Goal: Information Seeking & Learning: Learn about a topic

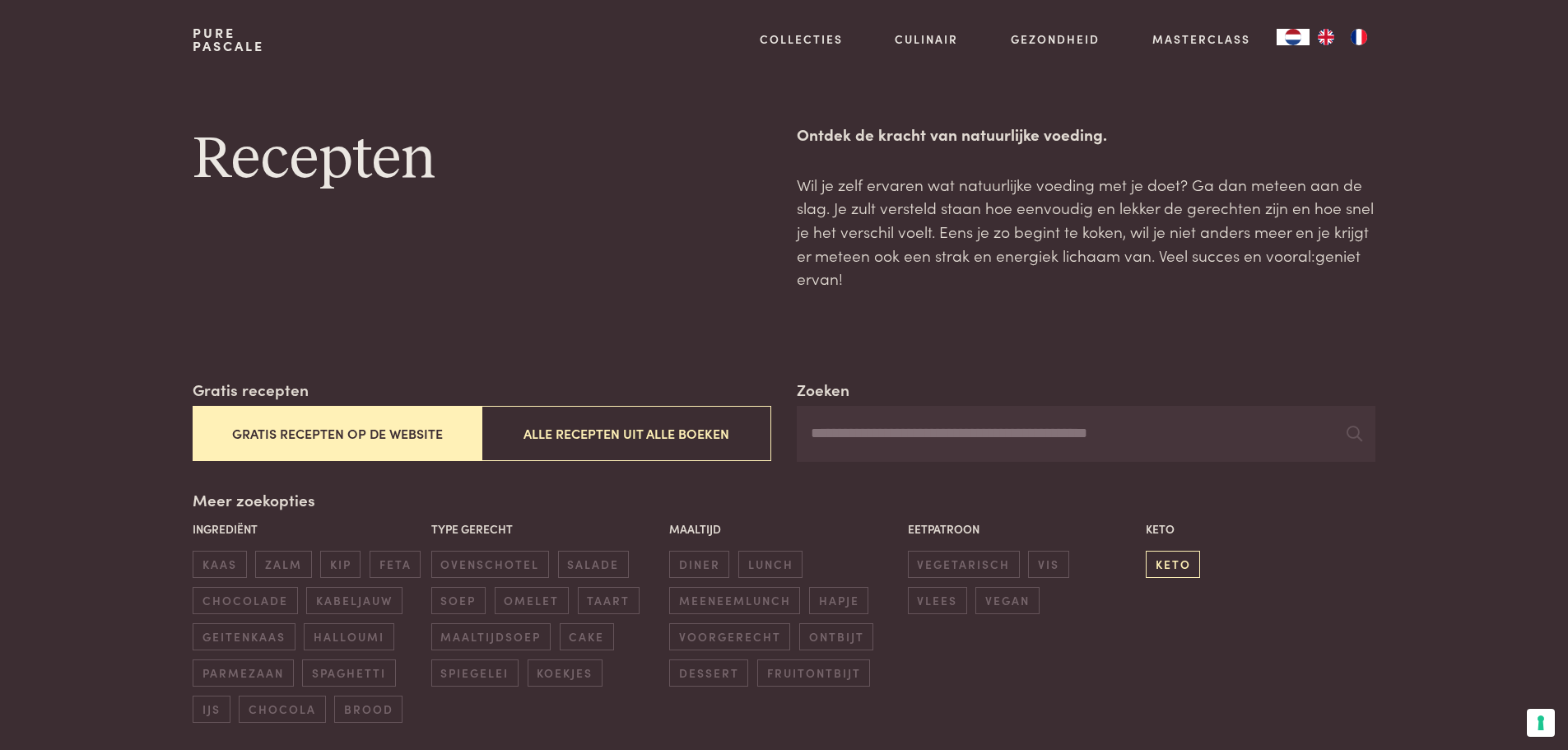
click at [1177, 553] on span "keto" at bounding box center [1172, 564] width 55 height 27
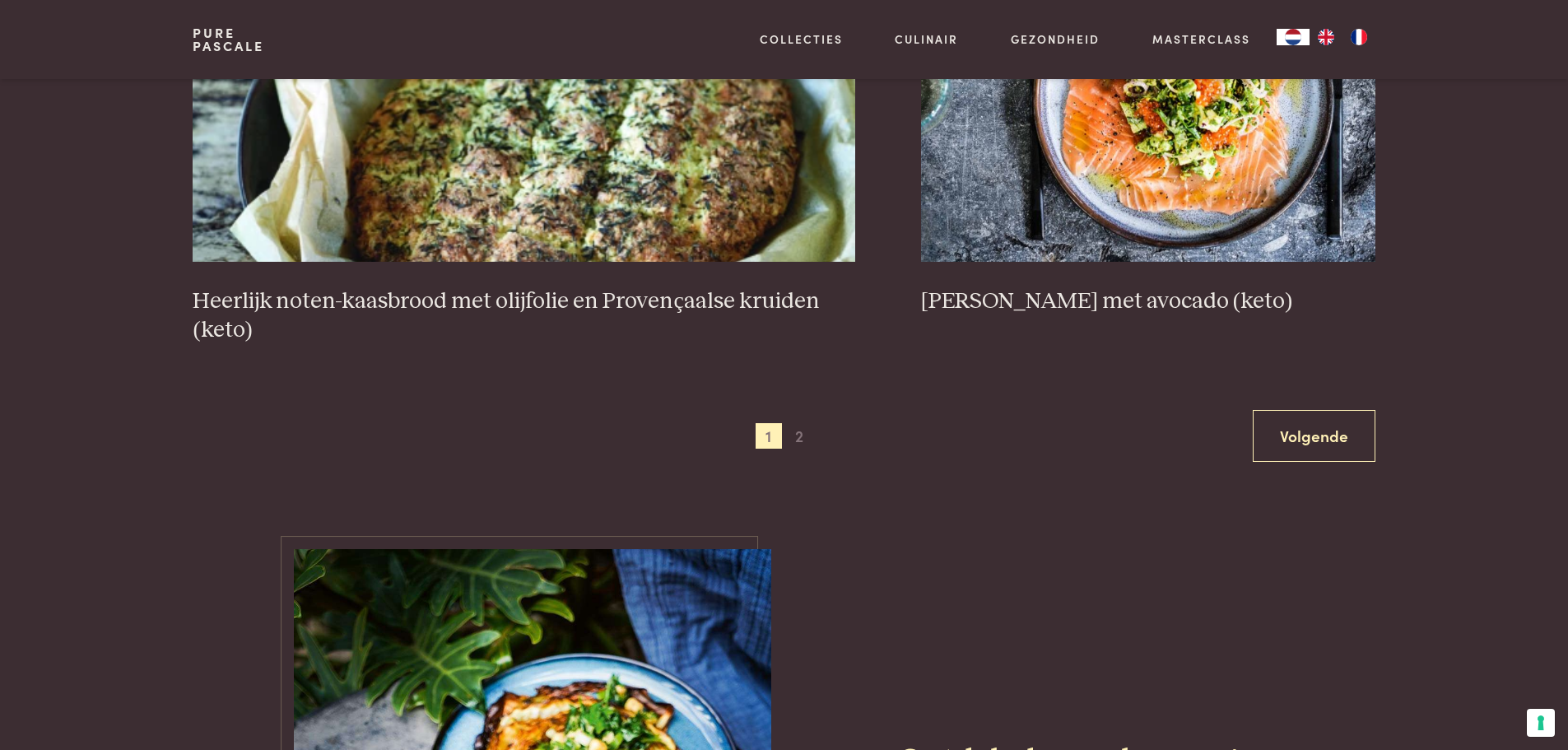
scroll to position [3341, 0]
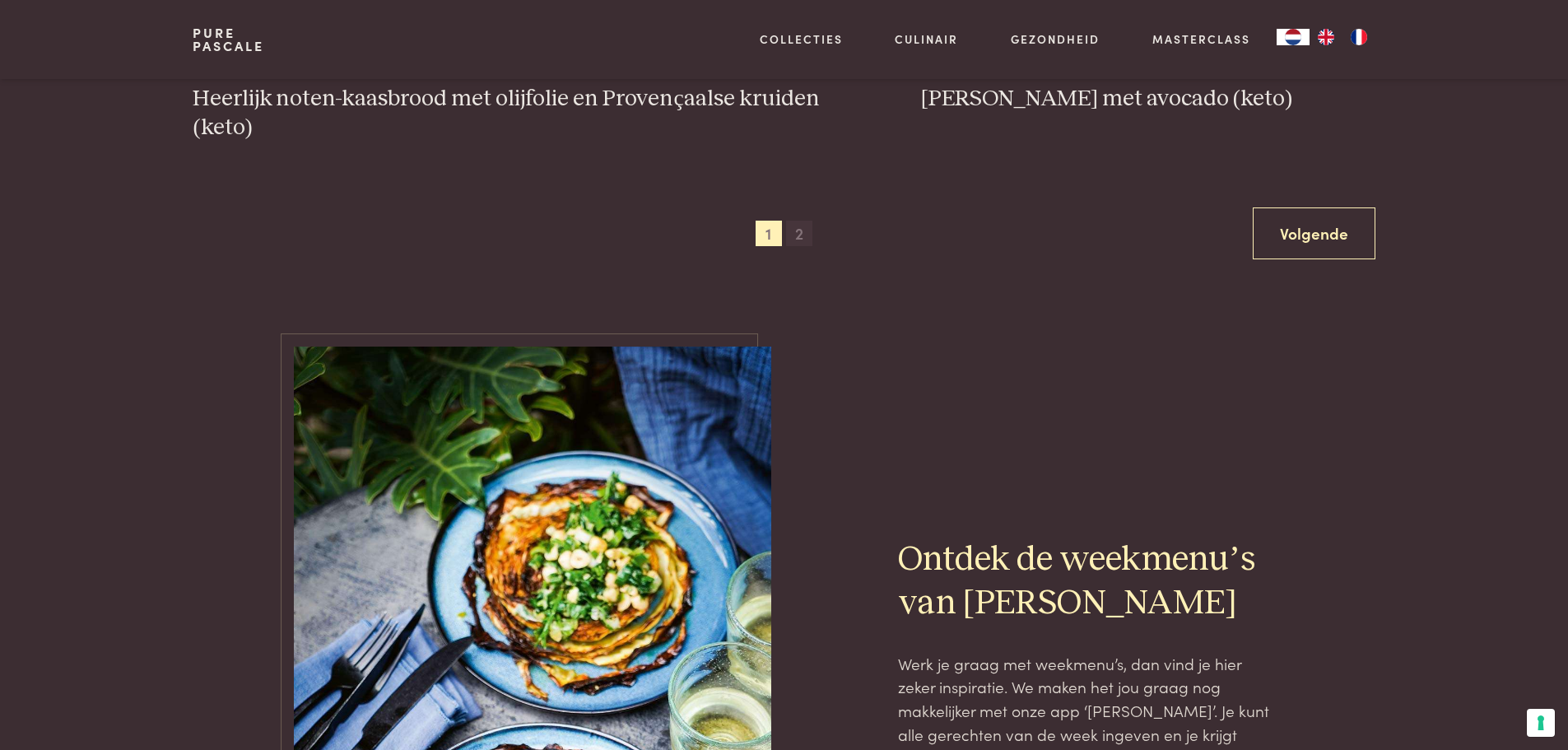
click at [799, 231] on span "2" at bounding box center [798, 233] width 26 height 26
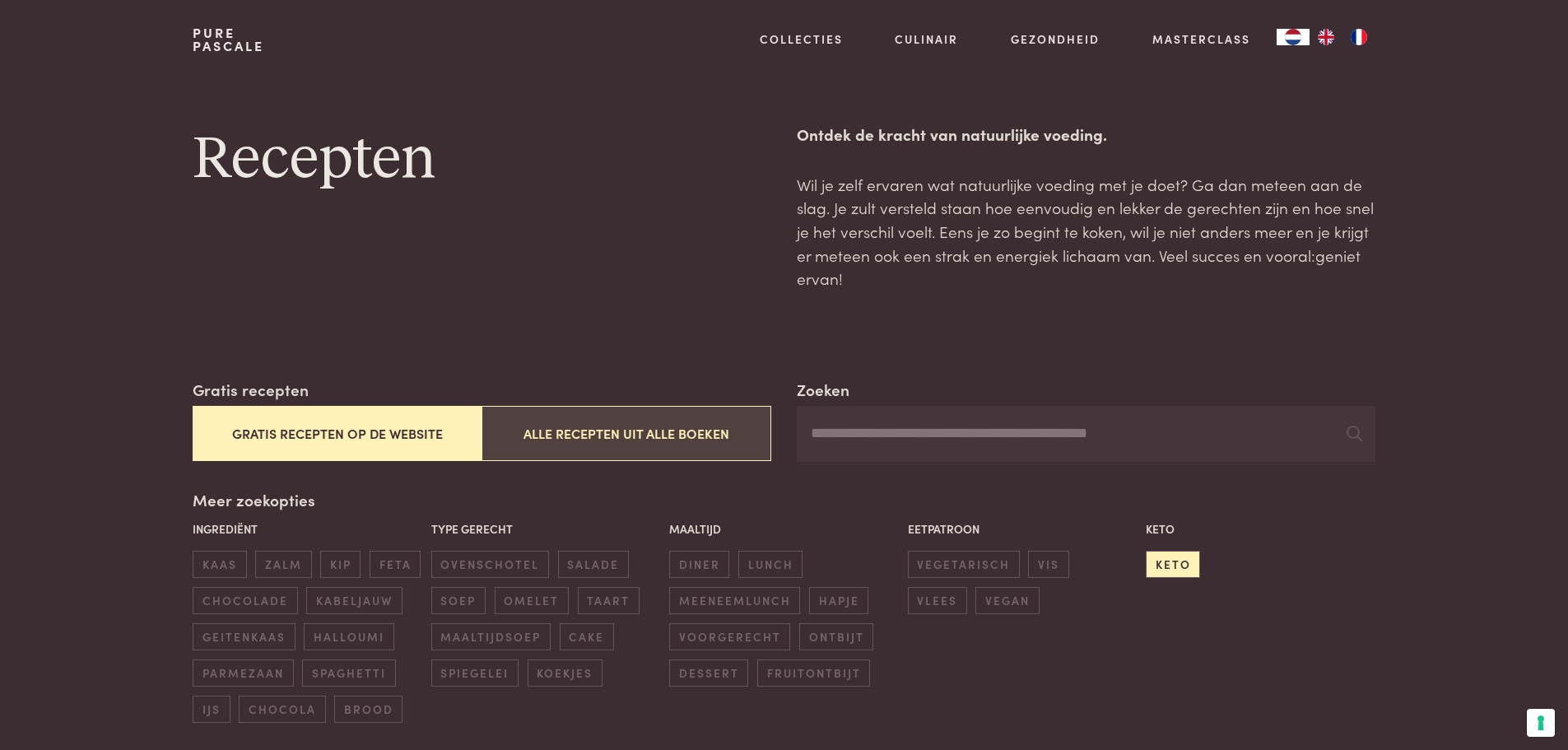
click at [594, 426] on button "Alle recepten uit alle boeken" at bounding box center [626, 434] width 289 height 55
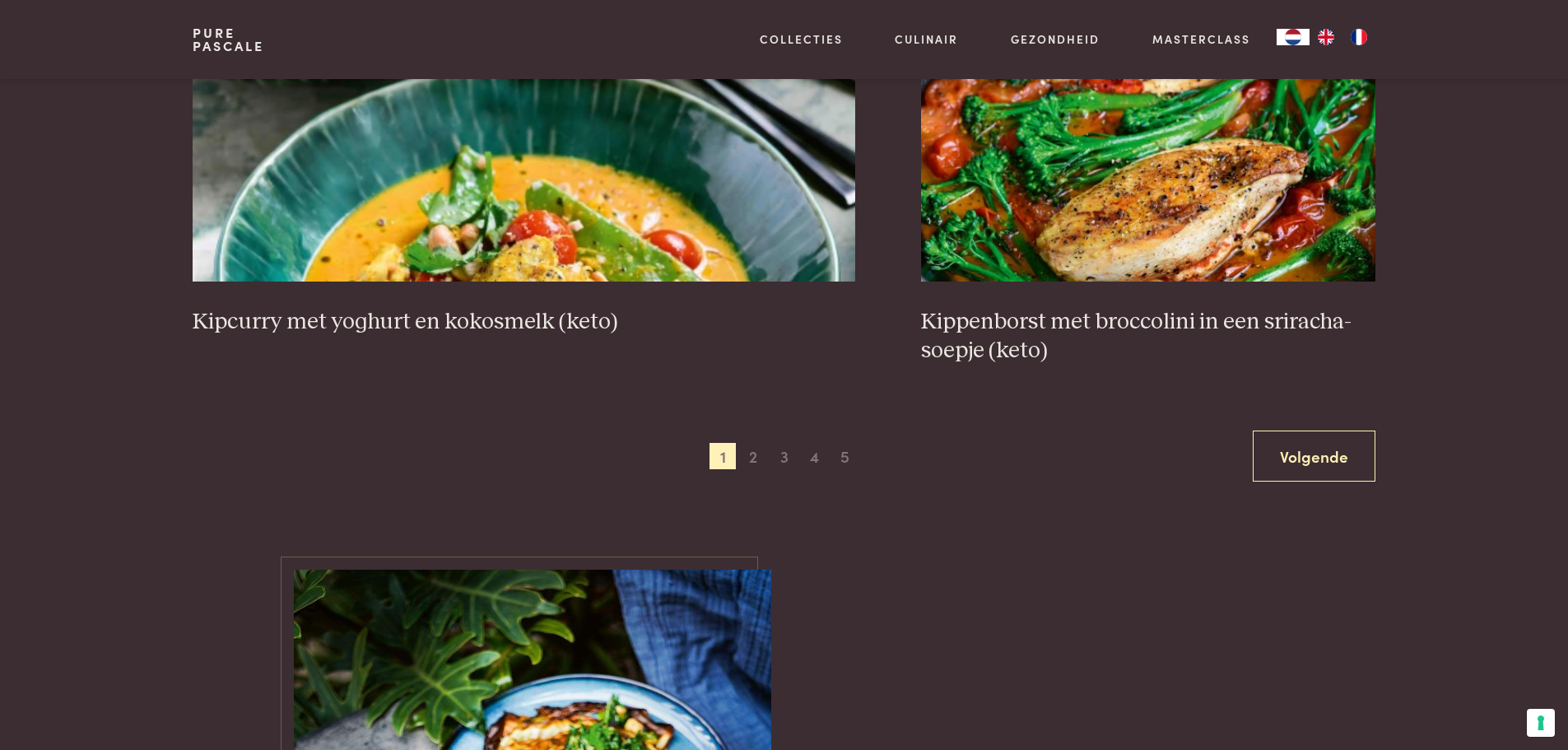
scroll to position [3258, 0]
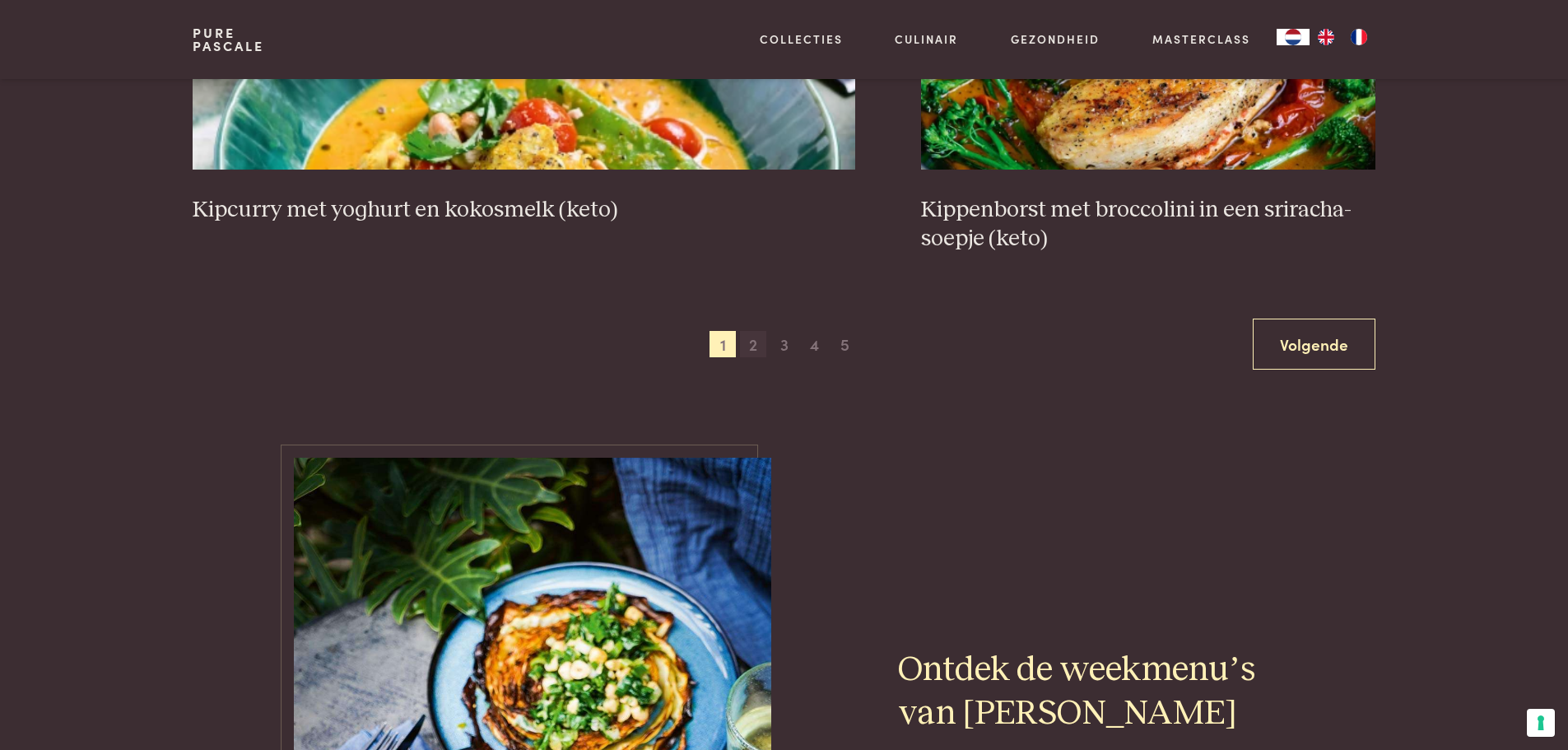
click at [755, 331] on span "2" at bounding box center [753, 343] width 26 height 26
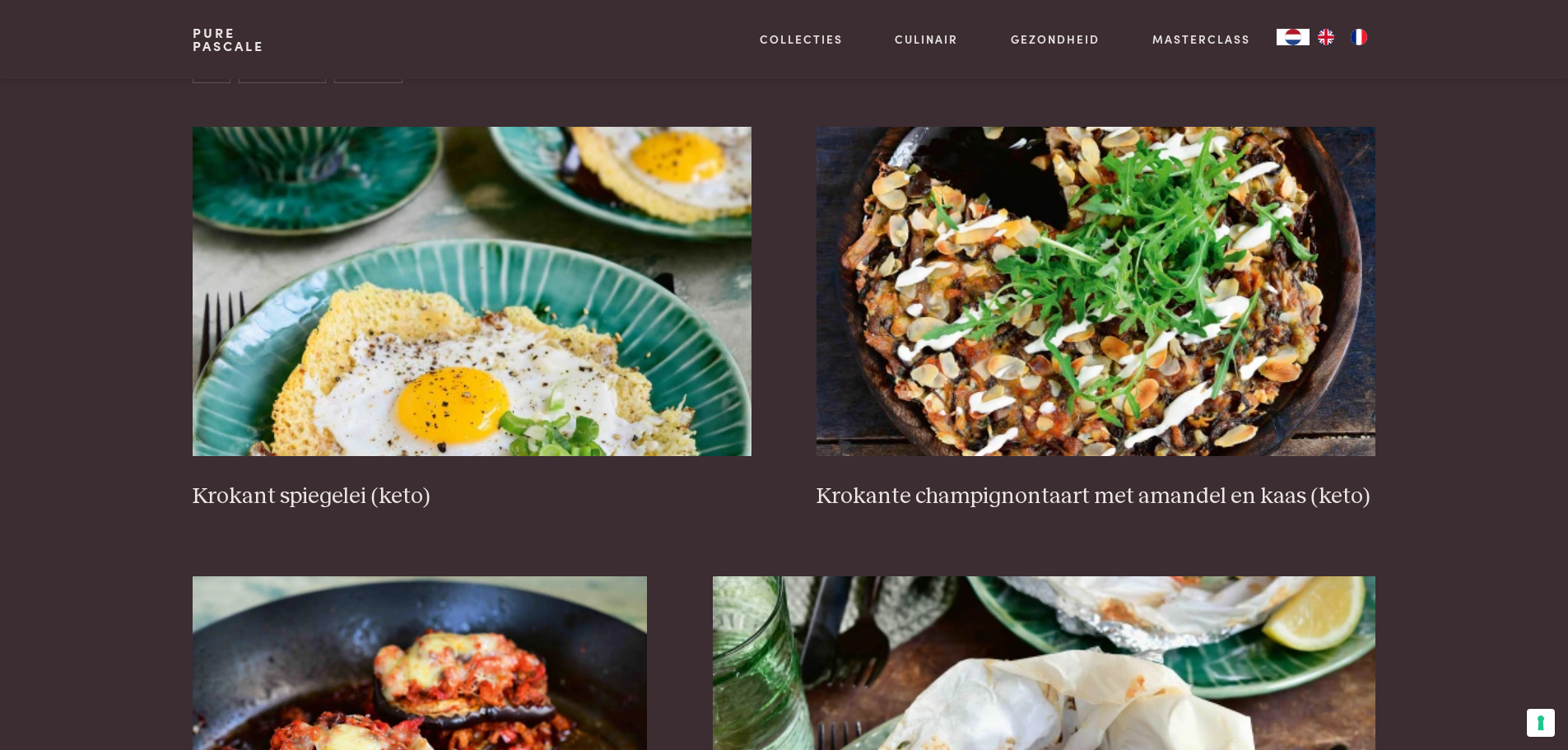
scroll to position [707, 0]
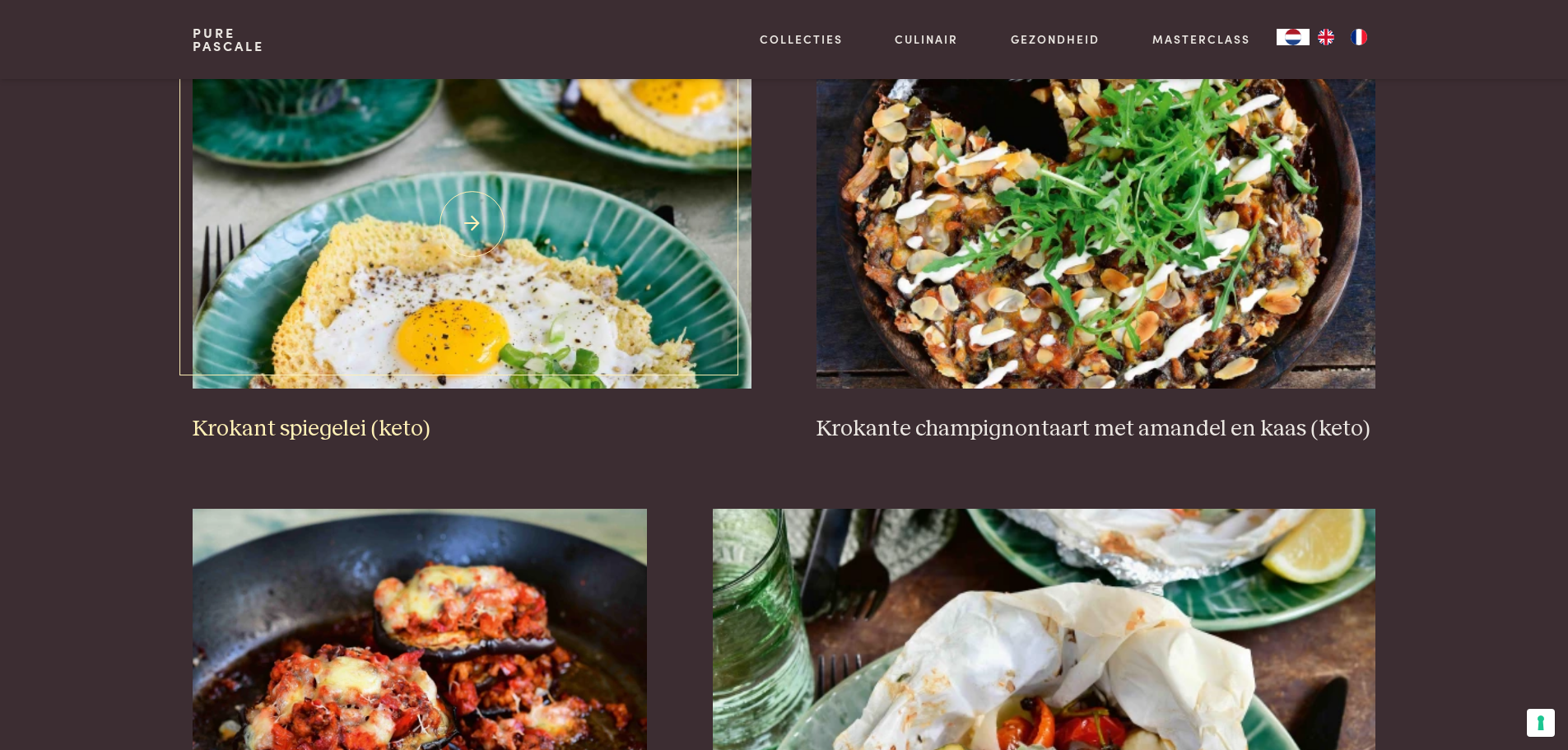
click at [329, 426] on h3 "Krokant spiegelei (keto)" at bounding box center [471, 429] width 558 height 29
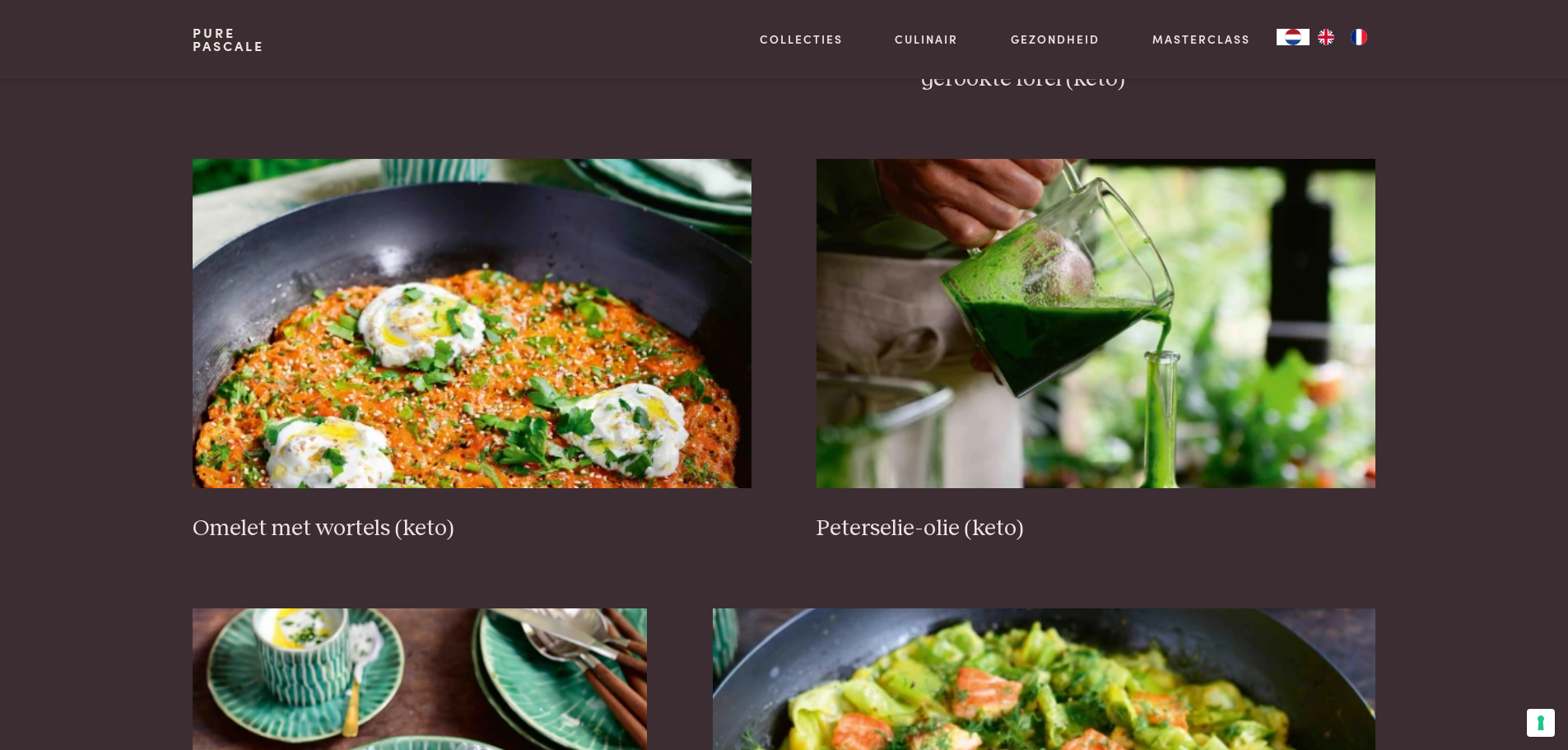
scroll to position [2024, 0]
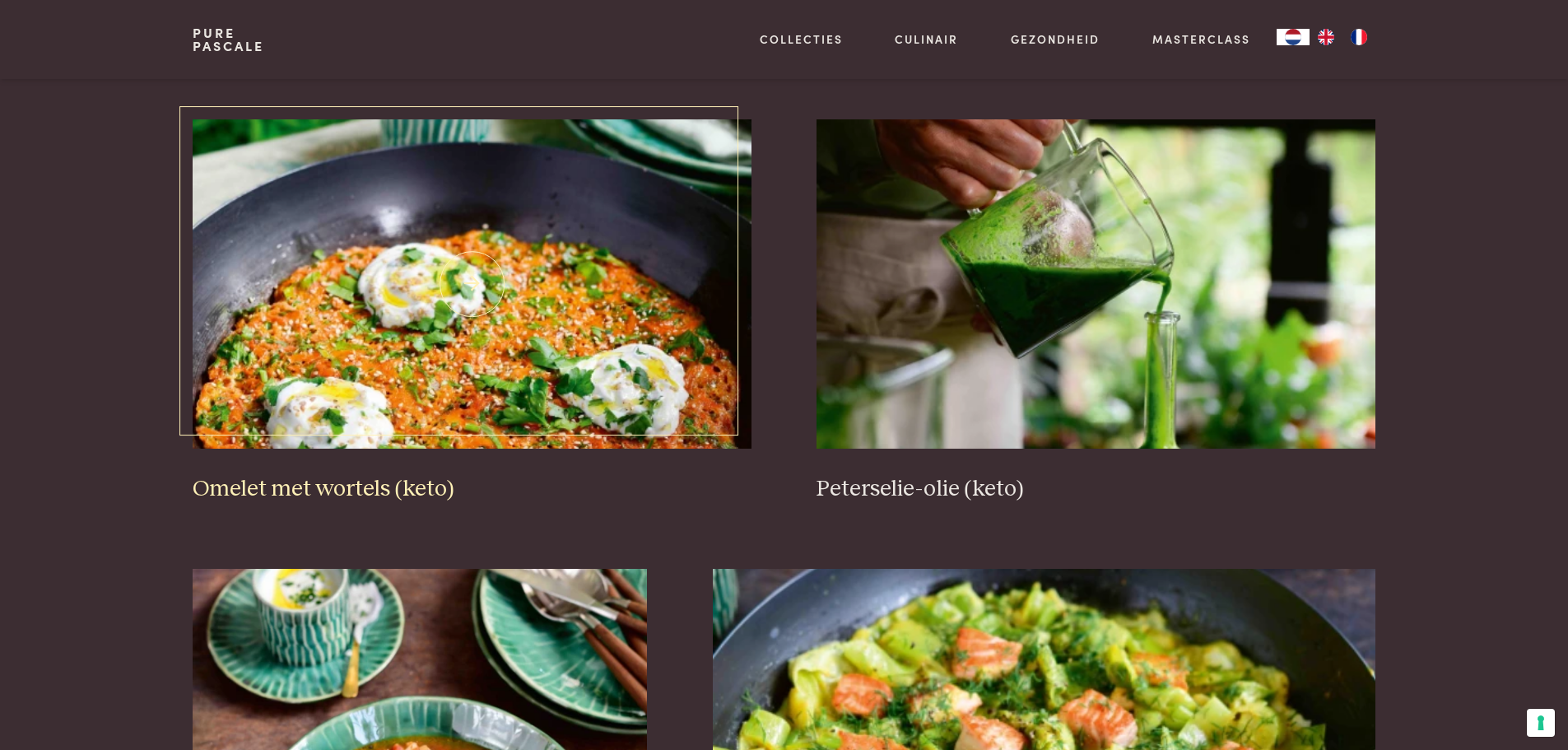
click at [345, 491] on h3 "Omelet met wortels (keto)" at bounding box center [471, 489] width 558 height 29
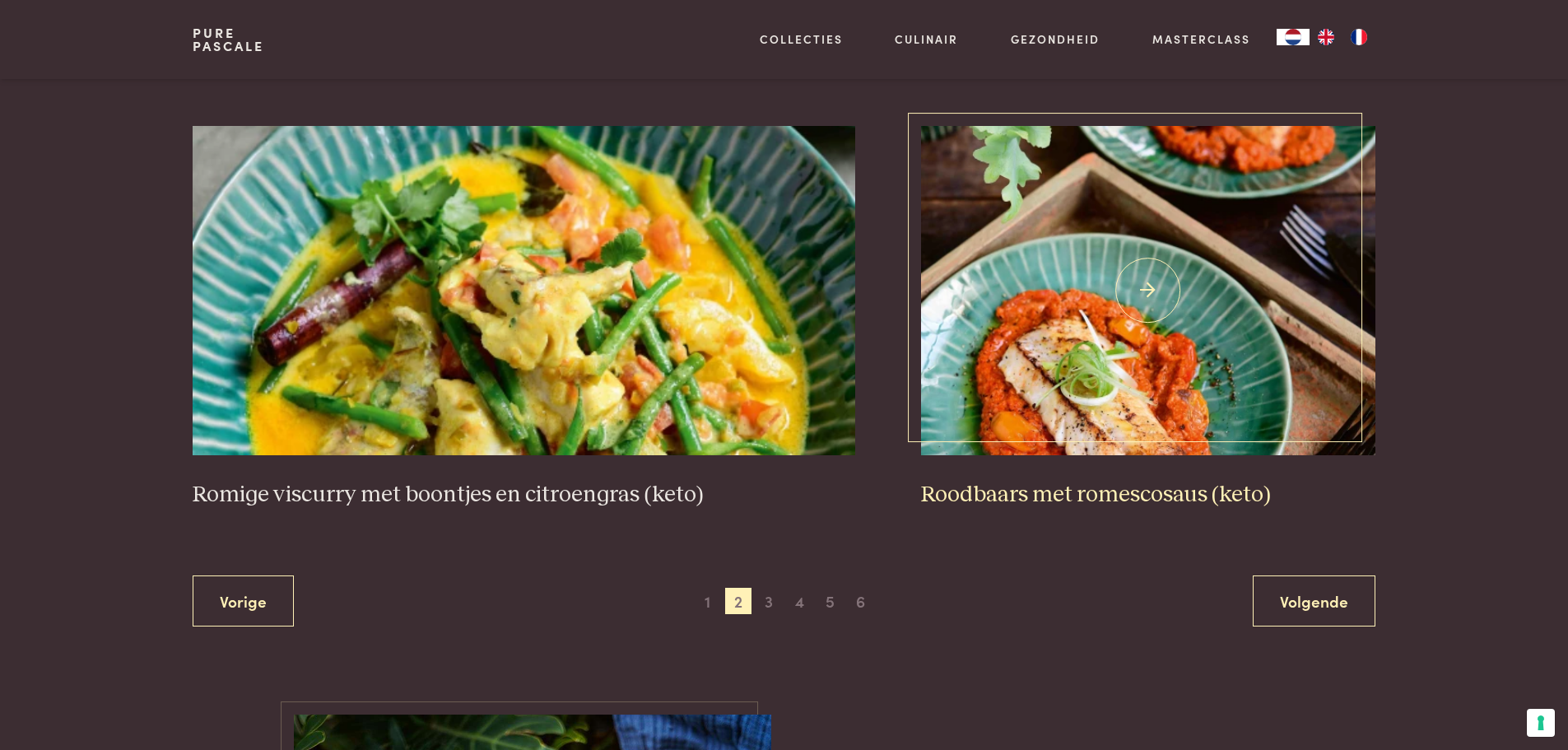
scroll to position [3011, 0]
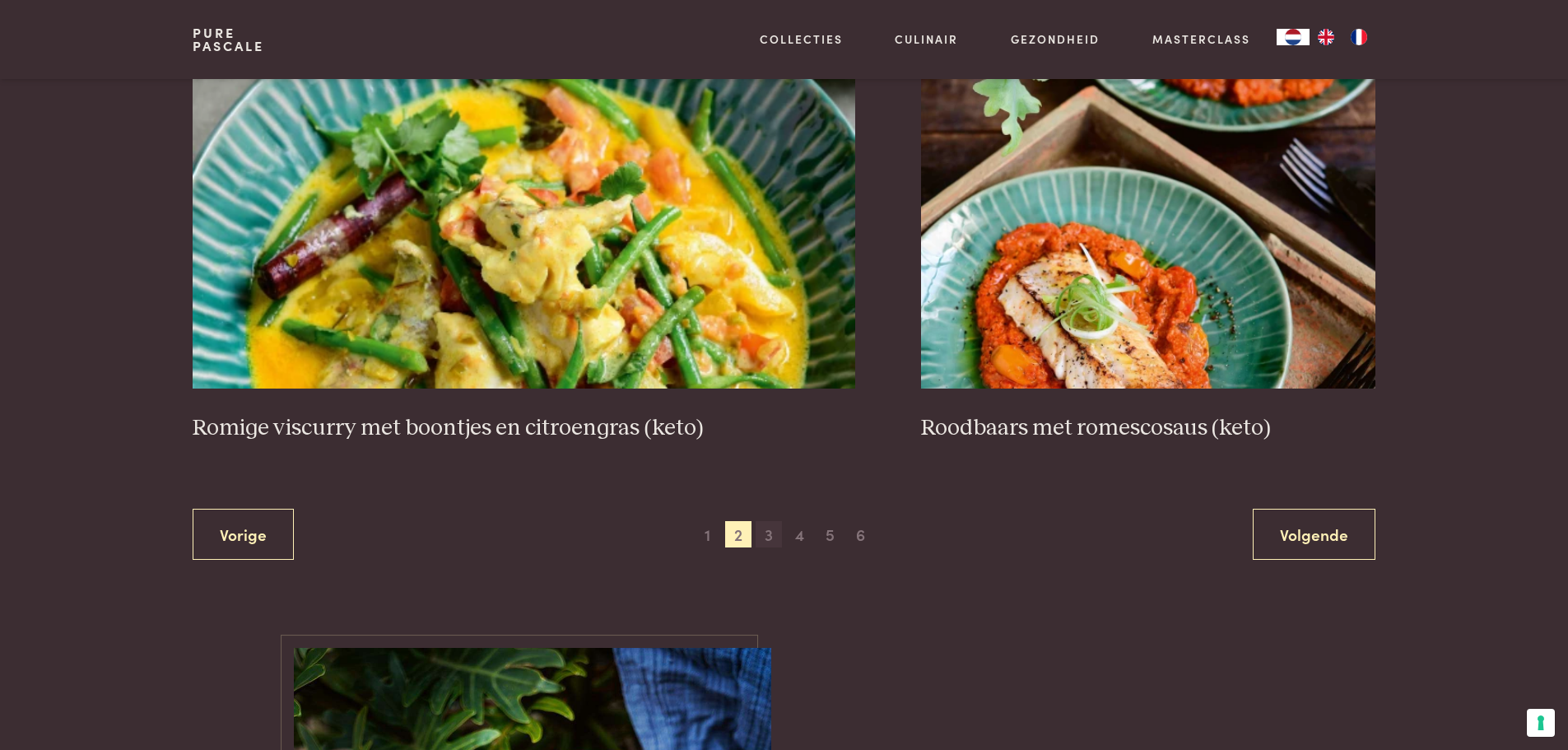
click at [767, 534] on span "3" at bounding box center [768, 534] width 26 height 26
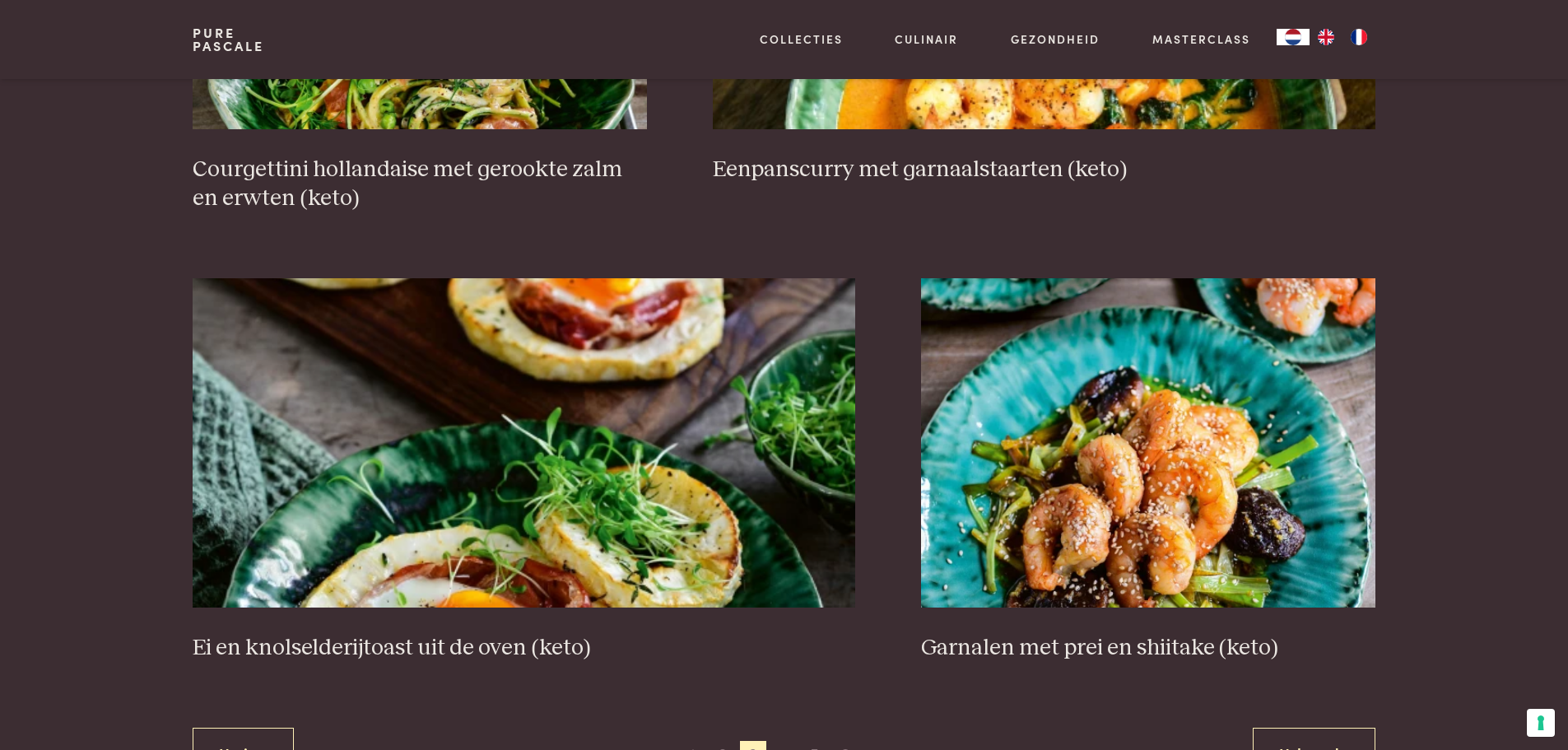
scroll to position [2764, 0]
click at [483, 644] on h3 "Ei en knolselderijtoast uit de oven (keto)" at bounding box center [523, 647] width 662 height 29
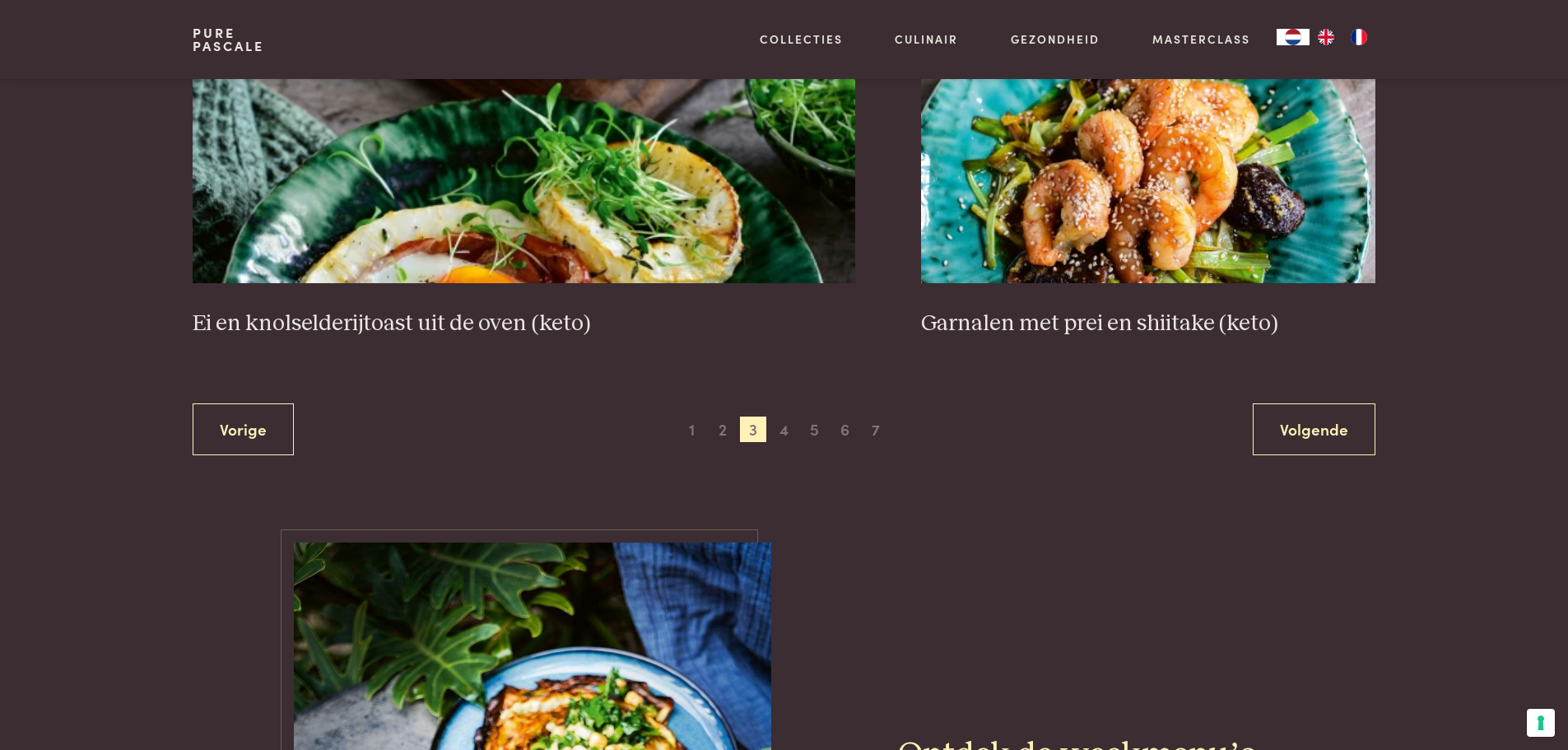
scroll to position [3093, 0]
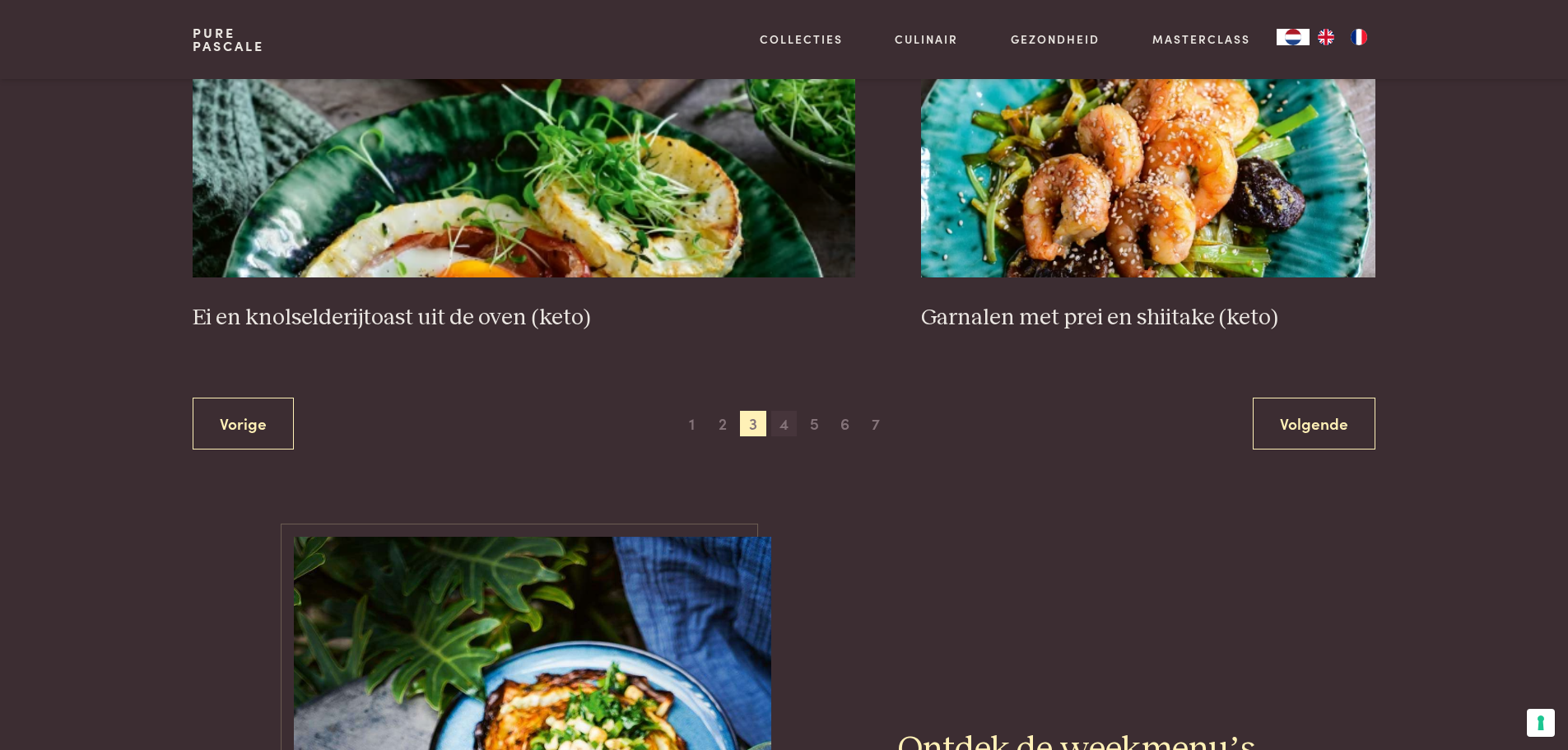
click at [782, 421] on span "4" at bounding box center [784, 423] width 26 height 26
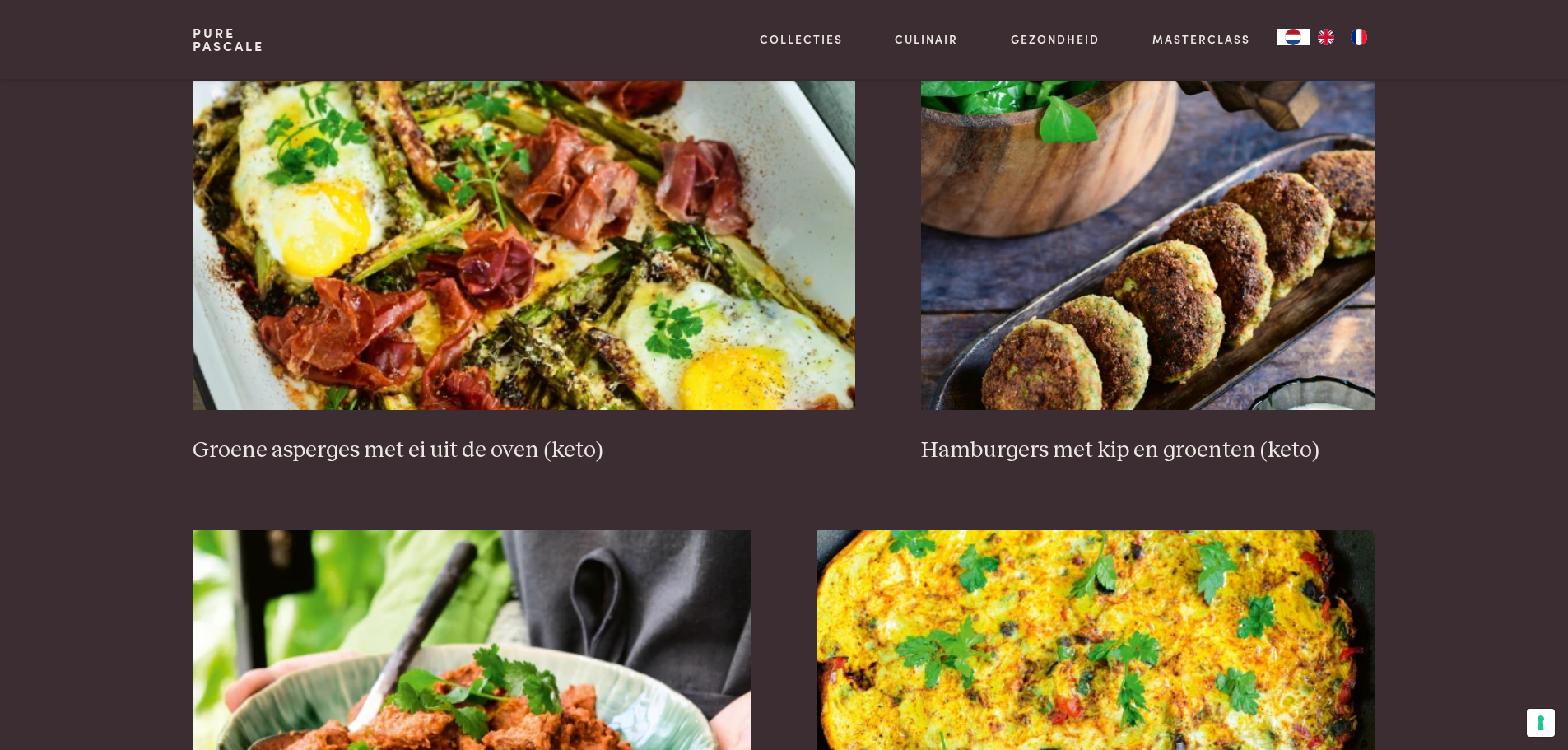
scroll to position [1612, 0]
click at [1124, 451] on h3 "Hamburgers met kip en groenten (keto)" at bounding box center [1148, 451] width 454 height 29
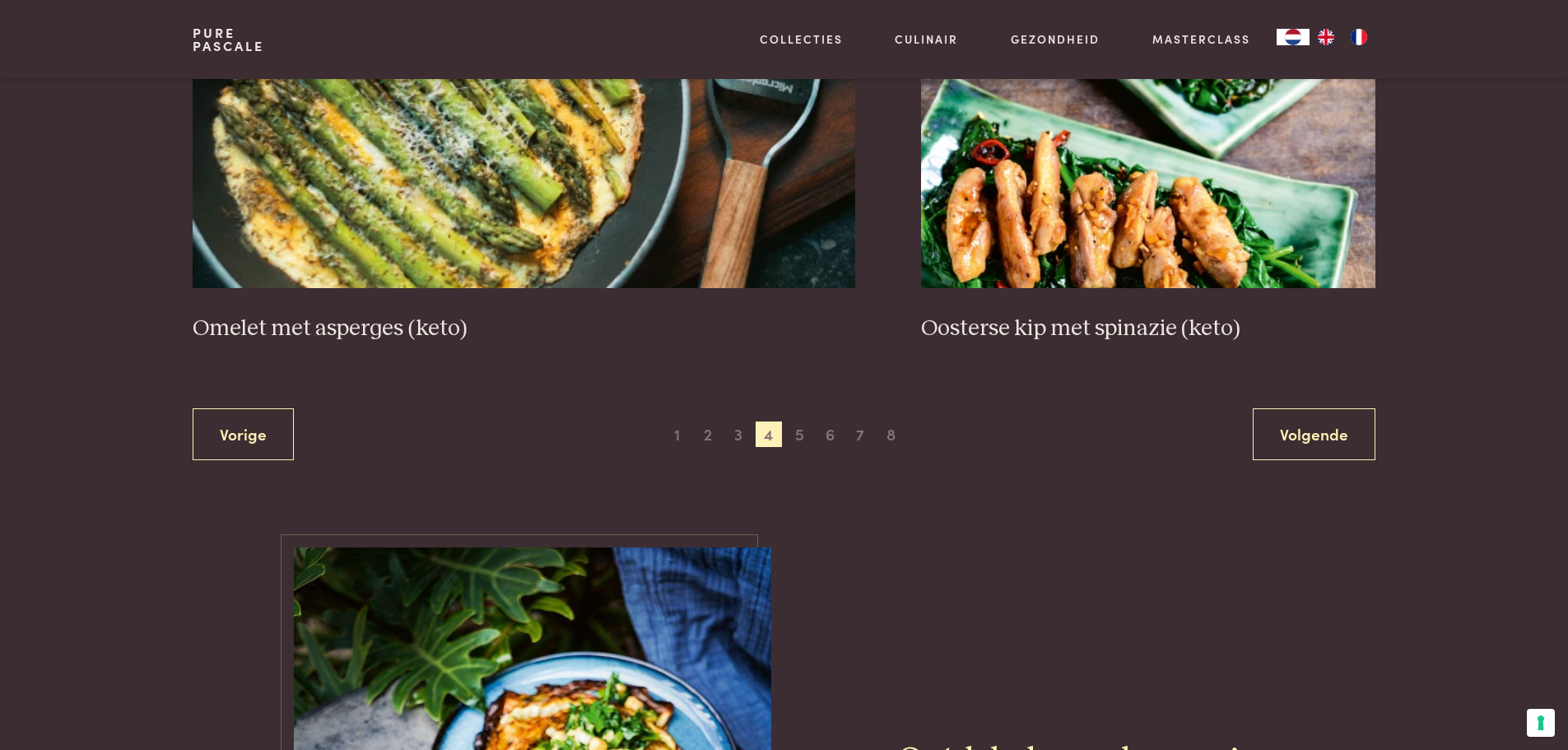
scroll to position [3093, 0]
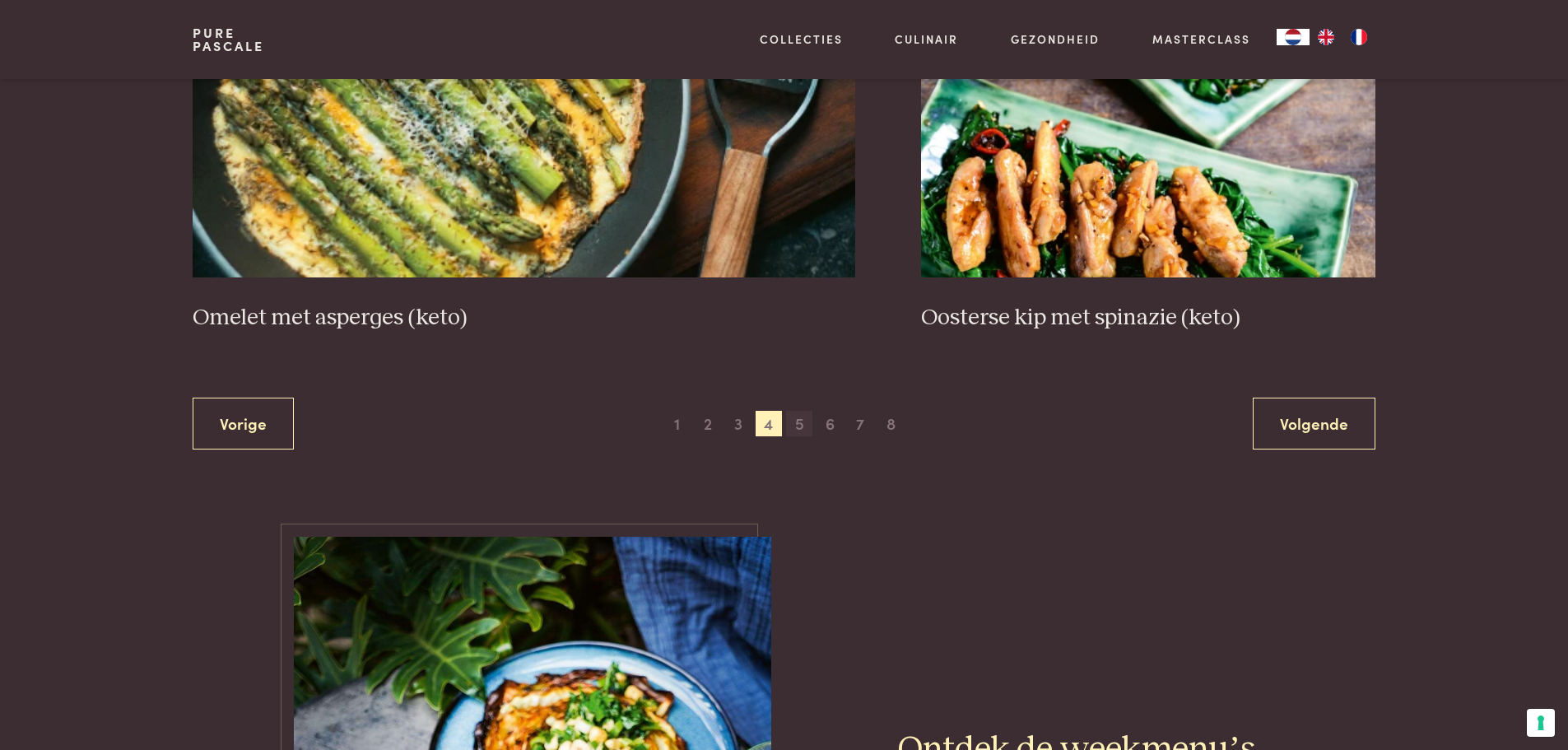
click at [801, 423] on span "5" at bounding box center [798, 423] width 26 height 26
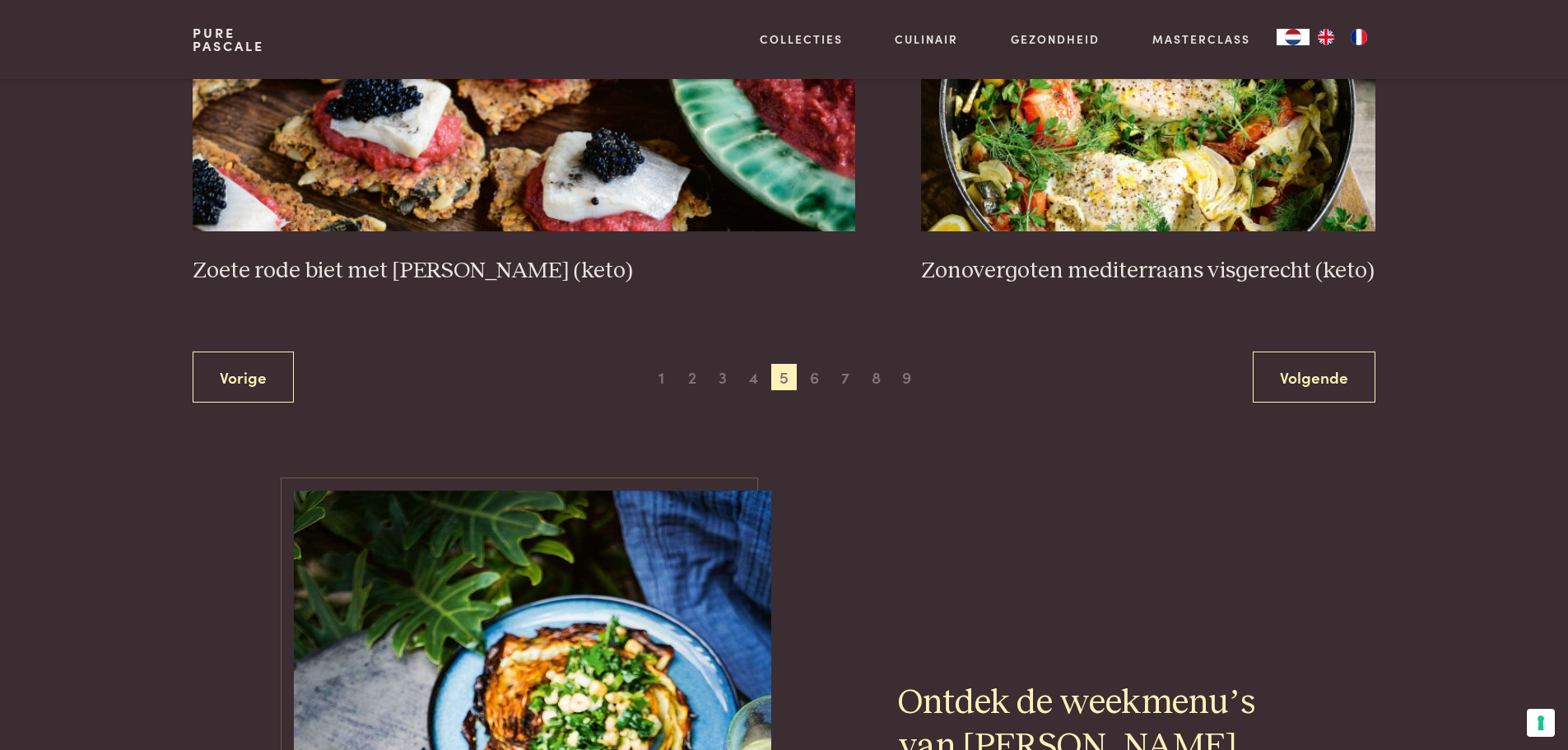
scroll to position [3175, 0]
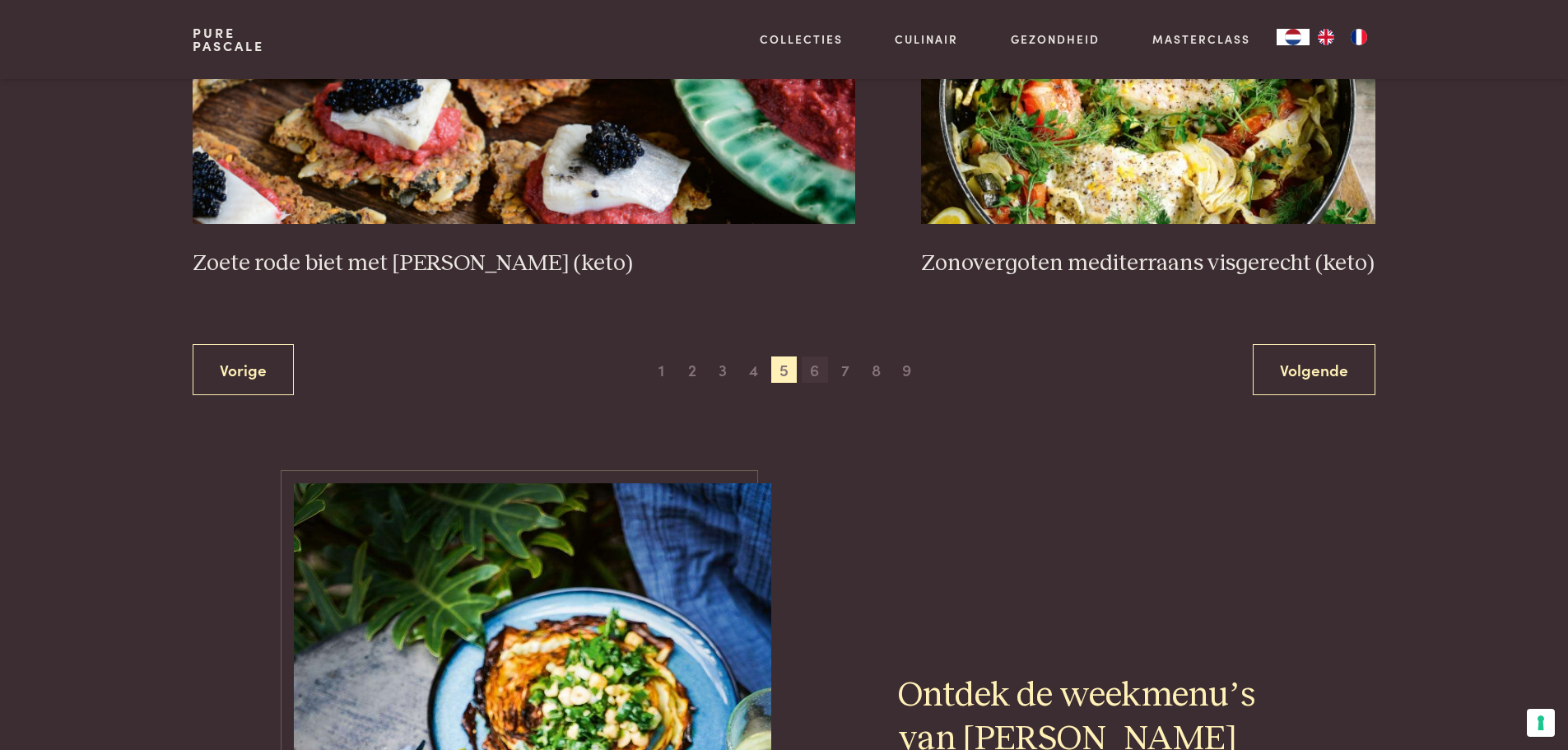
click at [814, 367] on span "6" at bounding box center [814, 369] width 26 height 26
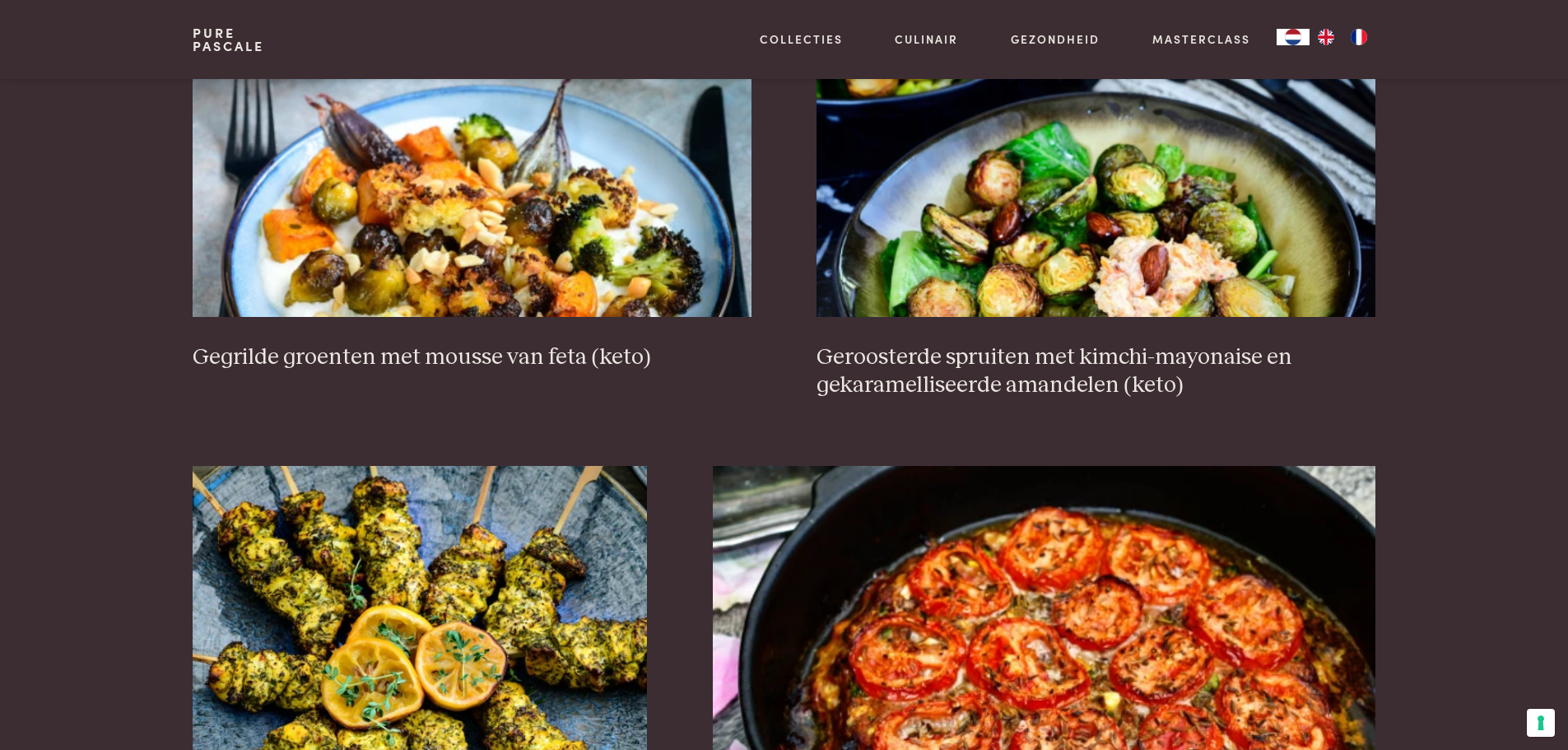
scroll to position [2271, 0]
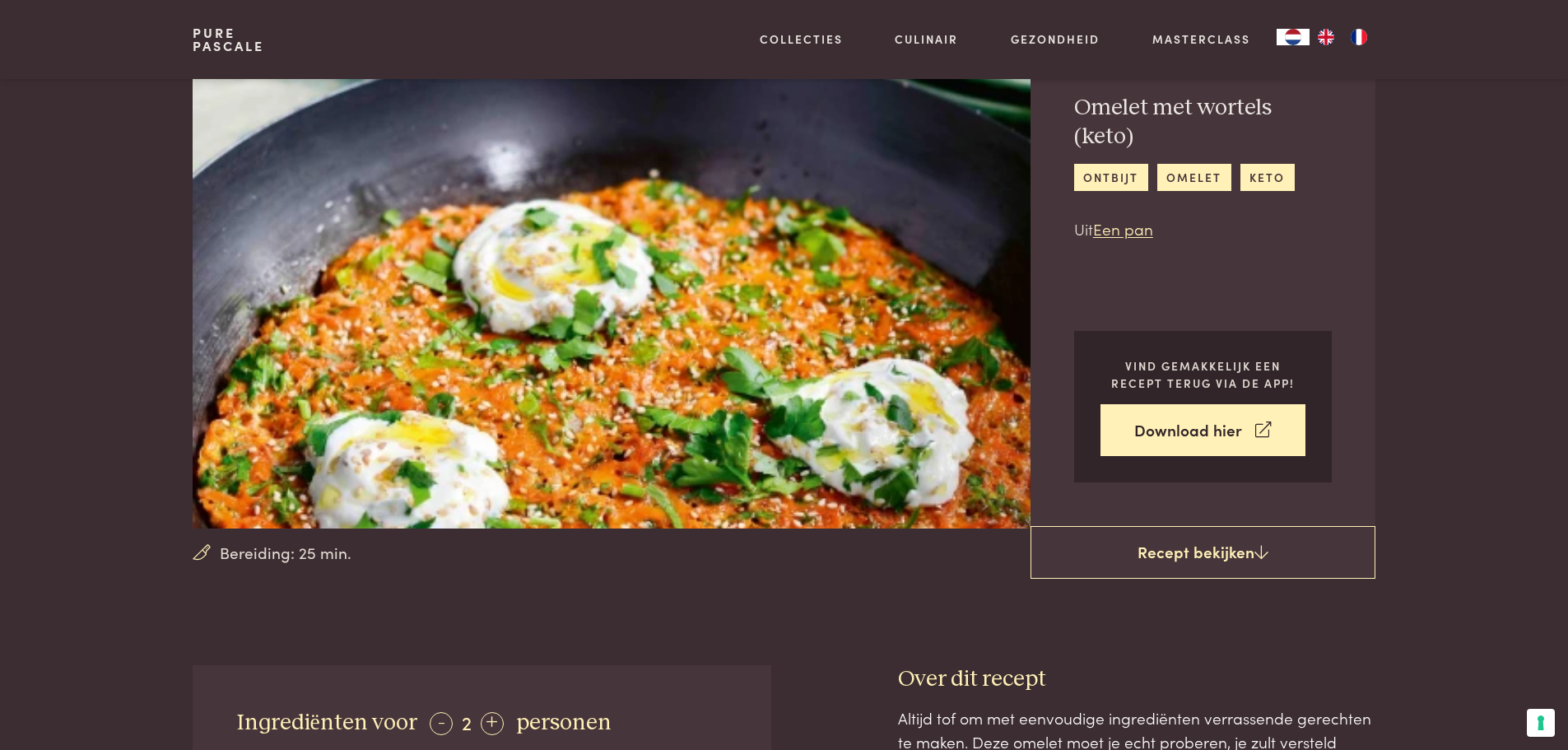
scroll to position [329, 0]
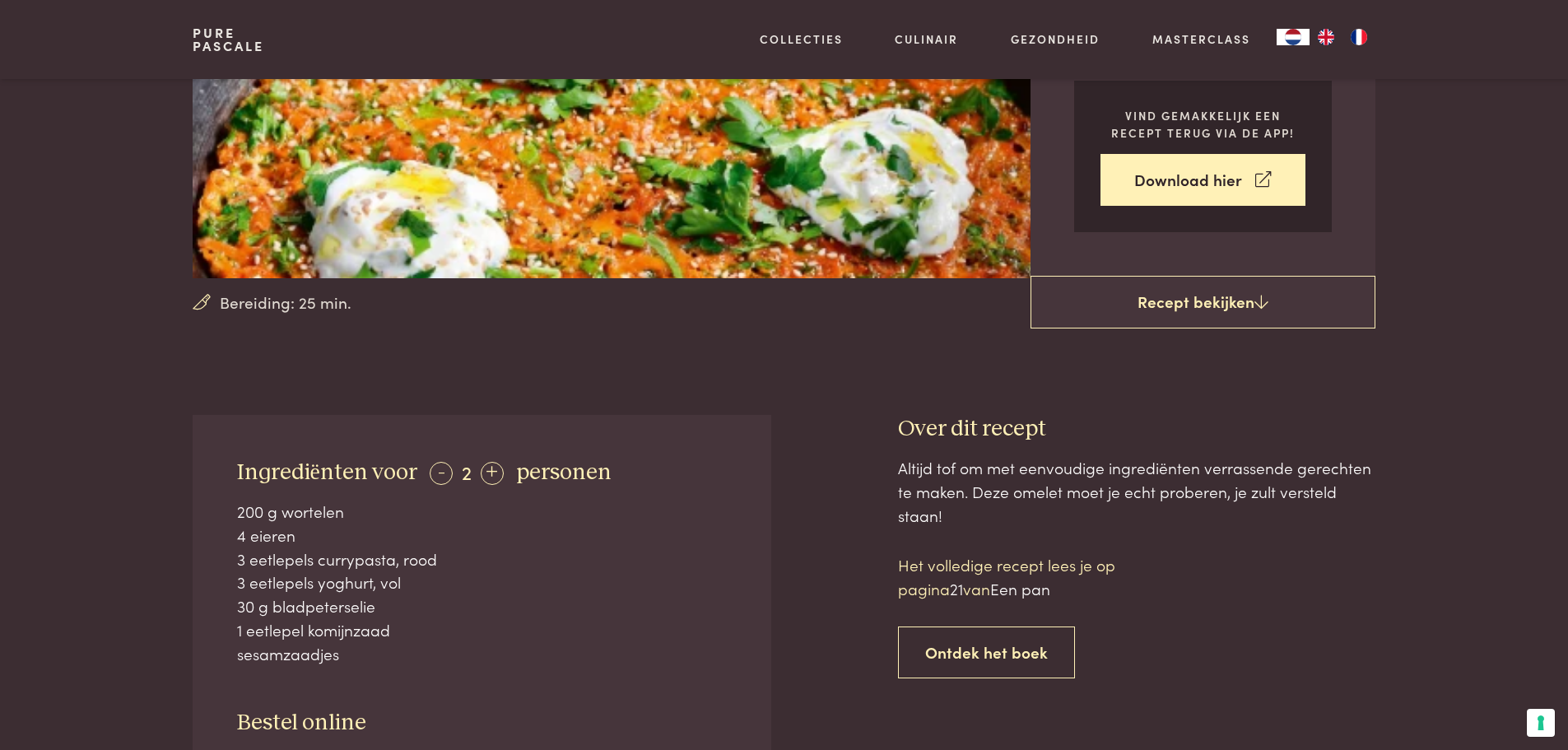
click at [433, 468] on div "-" at bounding box center [442, 473] width 23 height 23
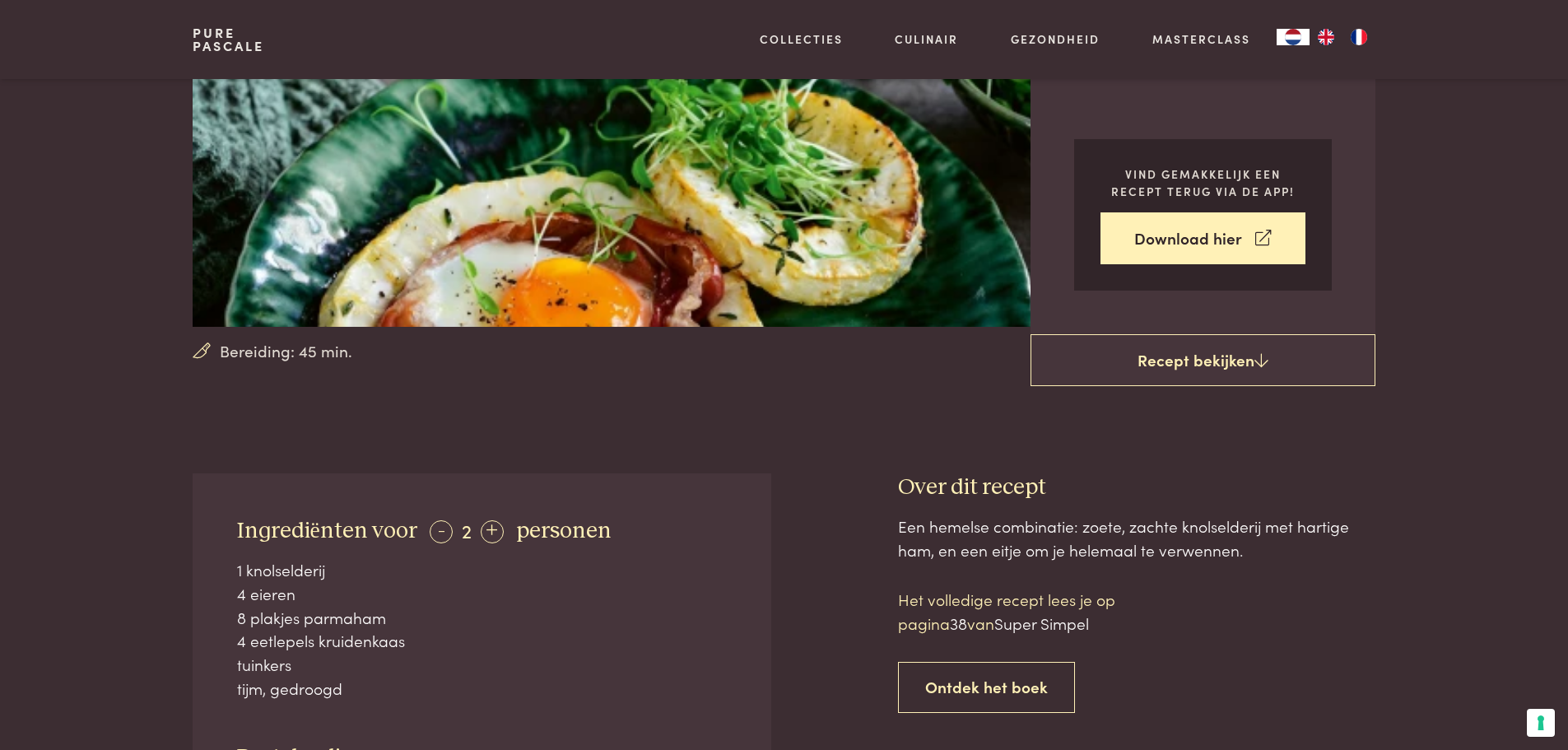
scroll to position [329, 0]
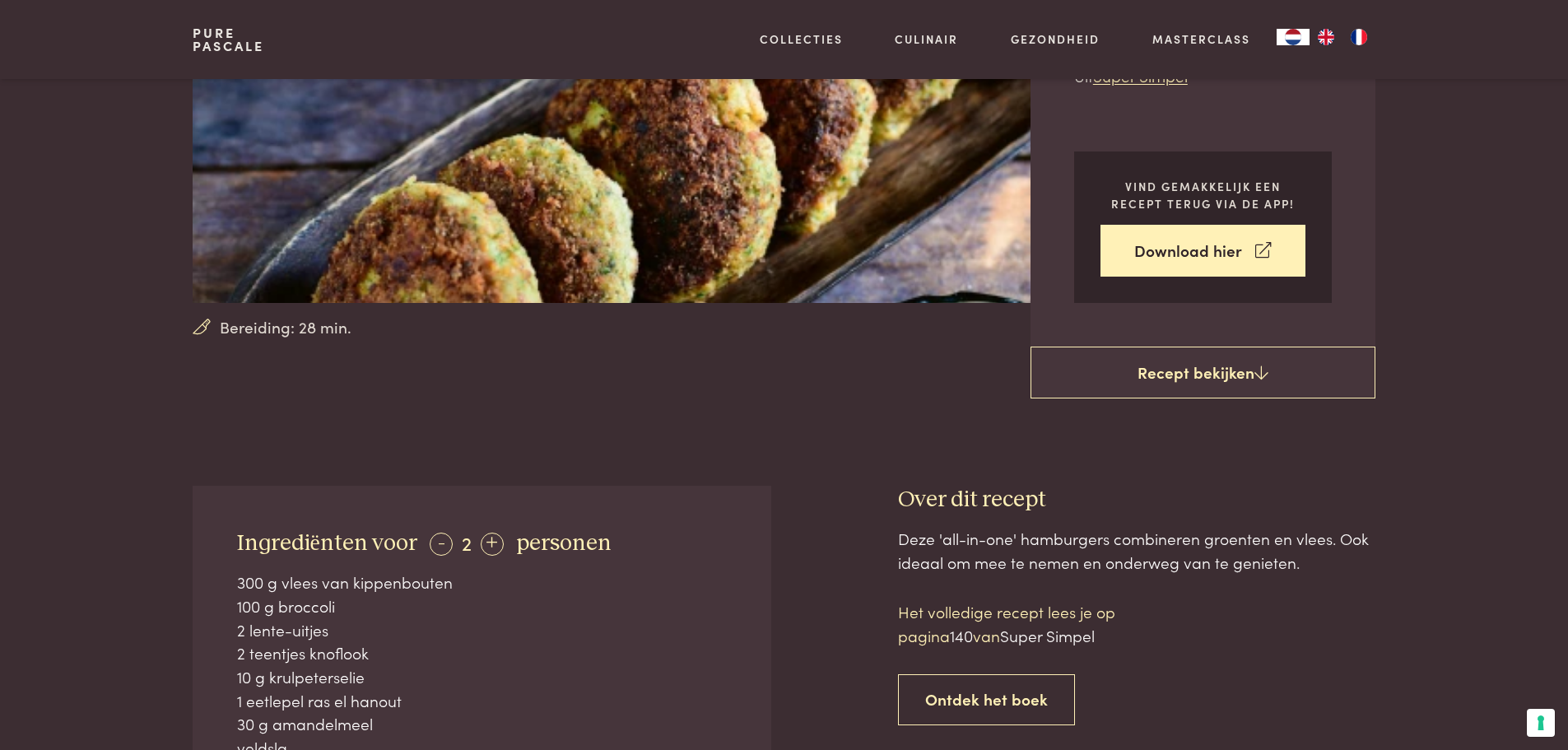
scroll to position [411, 0]
